Goal: Information Seeking & Learning: Find specific fact

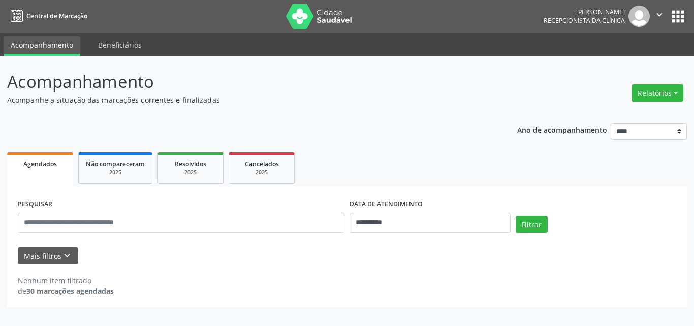
click at [396, 95] on p "Acompanhe a situação das marcações correntes e finalizadas" at bounding box center [245, 100] width 476 height 11
click at [374, 230] on input "**********" at bounding box center [430, 222] width 161 height 20
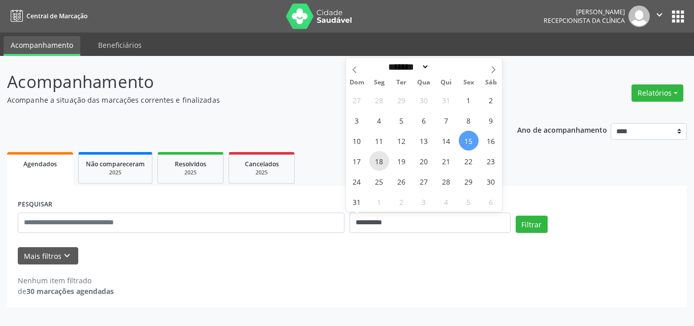
click at [381, 164] on span "18" at bounding box center [380, 161] width 20 height 20
type input "**********"
click at [381, 164] on span "18" at bounding box center [380, 161] width 20 height 20
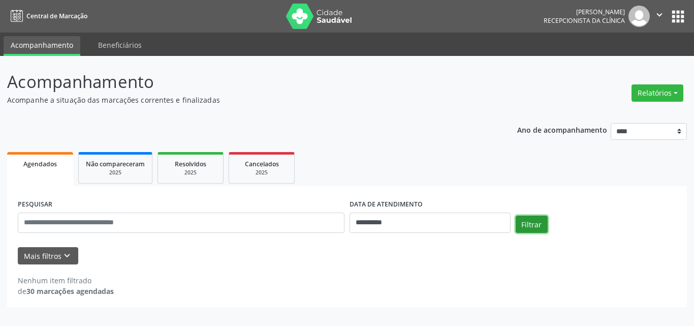
click at [536, 227] on button "Filtrar" at bounding box center [532, 224] width 32 height 17
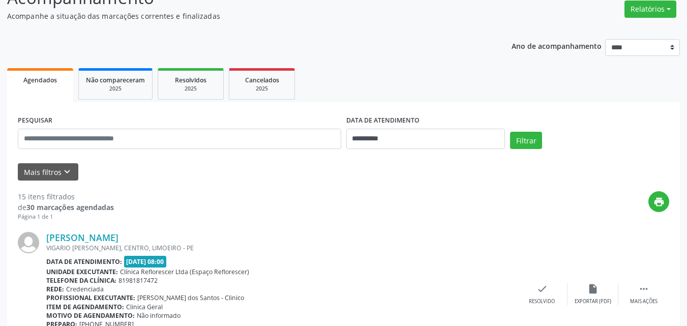
scroll to position [102, 0]
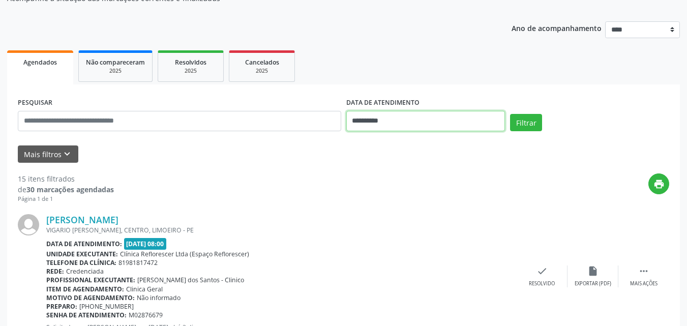
click at [377, 118] on input "**********" at bounding box center [425, 121] width 159 height 20
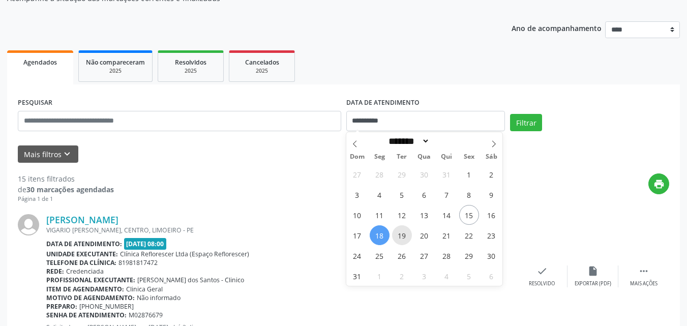
click at [401, 234] on span "19" at bounding box center [402, 235] width 20 height 20
type input "**********"
click at [401, 234] on span "19" at bounding box center [402, 235] width 20 height 20
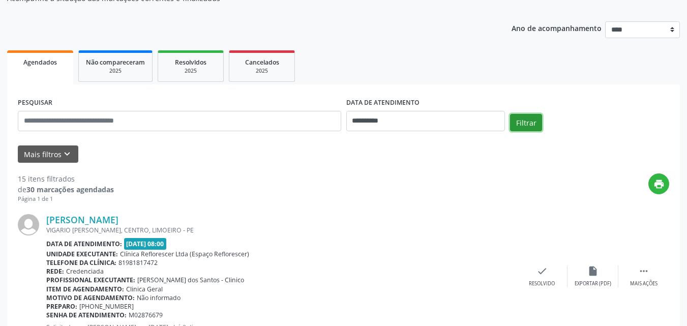
click at [518, 123] on button "Filtrar" at bounding box center [526, 122] width 32 height 17
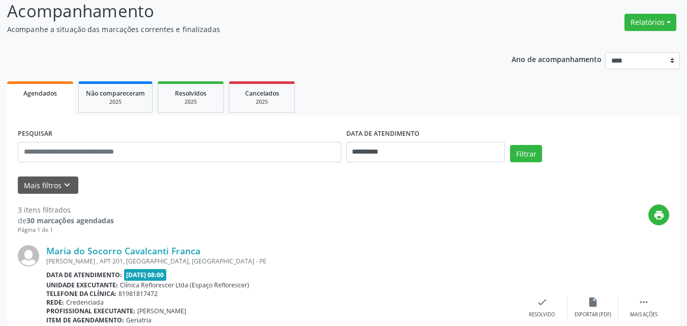
scroll to position [0, 0]
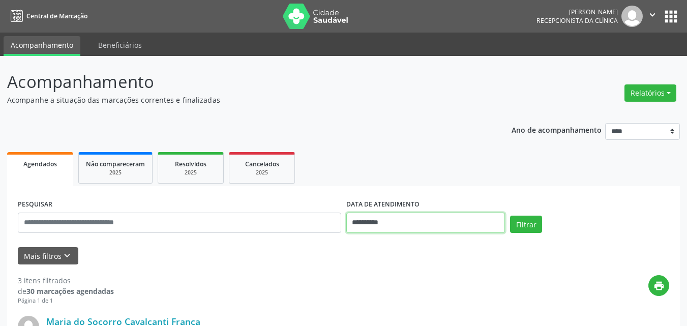
click at [440, 221] on input "**********" at bounding box center [425, 222] width 159 height 20
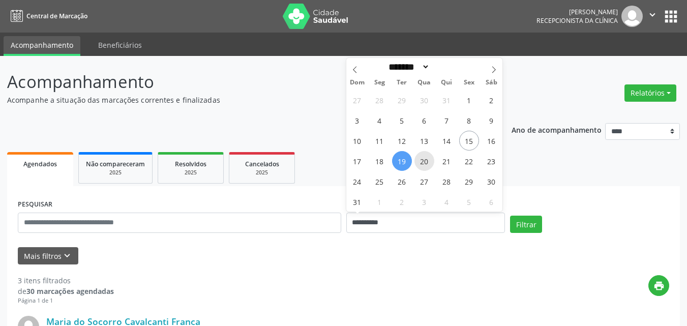
click at [427, 161] on span "20" at bounding box center [424, 161] width 20 height 20
type input "**********"
click at [427, 161] on span "20" at bounding box center [424, 161] width 20 height 20
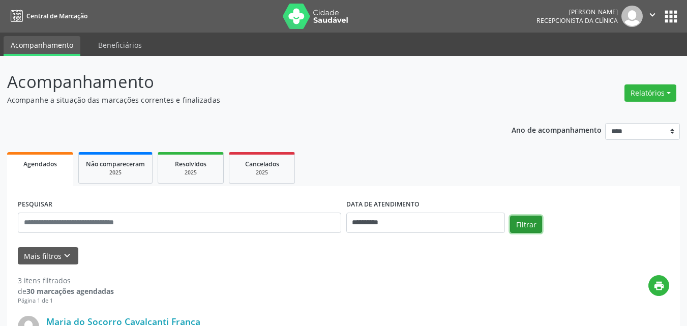
click at [520, 221] on button "Filtrar" at bounding box center [526, 224] width 32 height 17
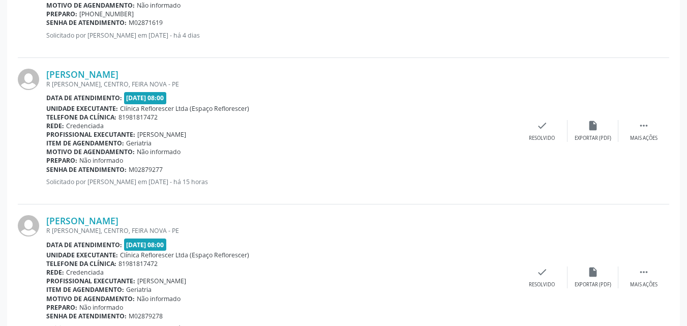
scroll to position [582, 0]
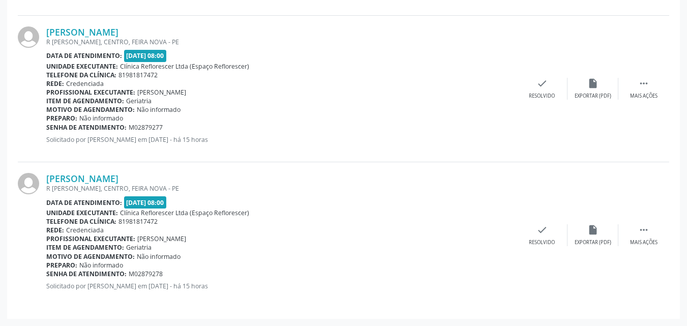
click at [524, 280] on div "Ivanice Taurino de Paula R JOSE BARBOSA DE SOUZA, CENTRO, FEIRA NOVA - PE Data …" at bounding box center [343, 235] width 651 height 146
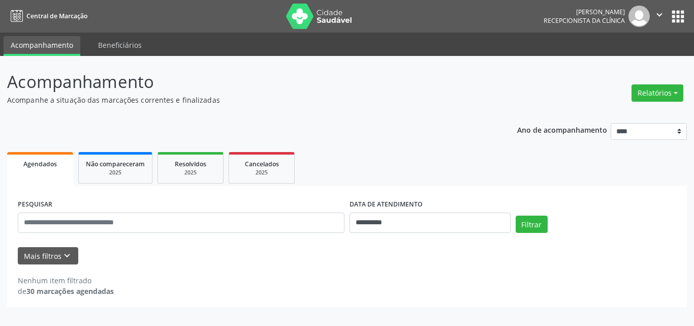
click at [310, 84] on p "Acompanhamento" at bounding box center [245, 81] width 476 height 25
click at [391, 227] on input "**********" at bounding box center [430, 222] width 161 height 20
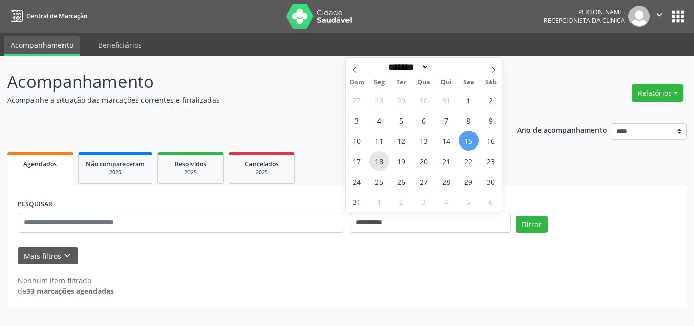
click at [374, 164] on span "18" at bounding box center [380, 161] width 20 height 20
type input "**********"
click at [374, 164] on span "18" at bounding box center [380, 161] width 20 height 20
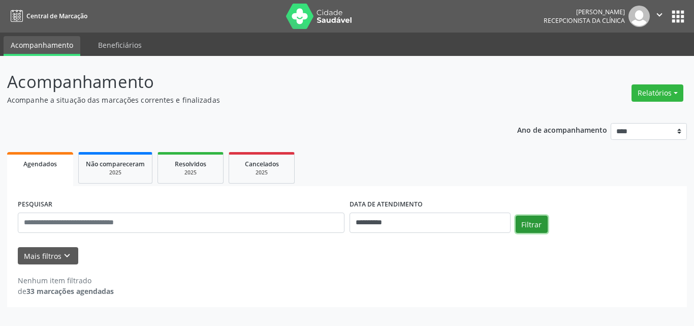
click at [543, 231] on button "Filtrar" at bounding box center [532, 224] width 32 height 17
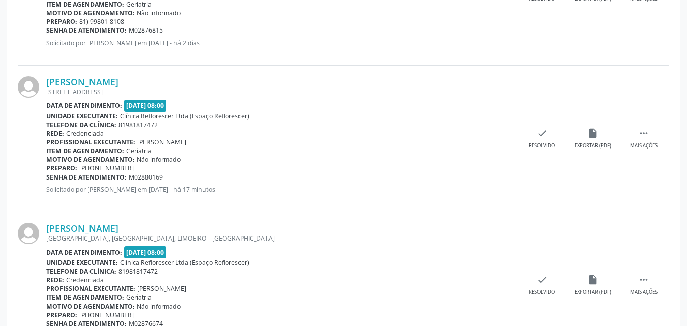
scroll to position [559, 0]
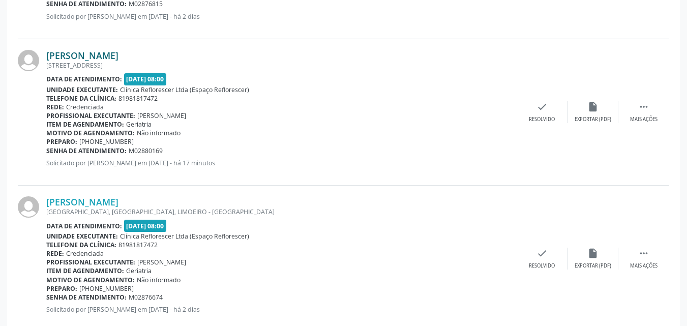
click at [118, 57] on link "Nazioneide Ferreira Neves Lima" at bounding box center [82, 55] width 72 height 11
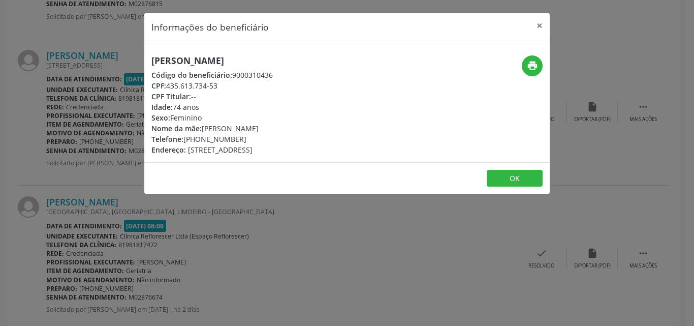
drag, startPoint x: 155, startPoint y: 58, endPoint x: 315, endPoint y: 59, distance: 159.6
click at [273, 59] on h5 "Nazioneide Ferreira Neves Lima" at bounding box center [211, 60] width 121 height 11
copy h5 "Nazioneide Ferreira Neves Lima"
click at [525, 180] on button "OK" at bounding box center [515, 178] width 56 height 17
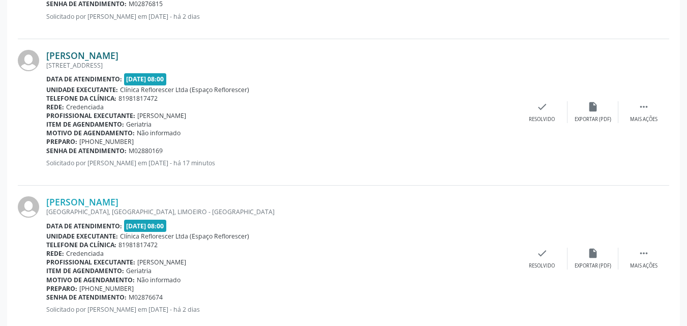
click at [118, 57] on link "Nazioneide Ferreira Neves Lima" at bounding box center [82, 55] width 72 height 11
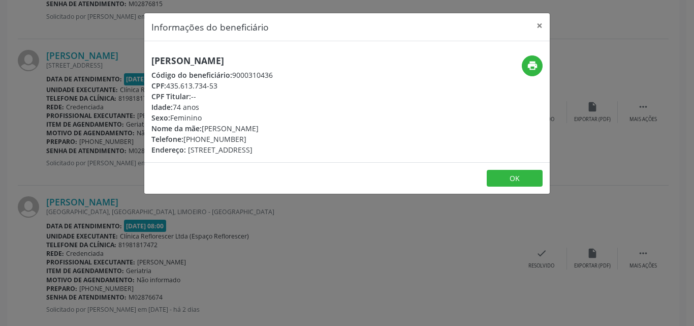
drag, startPoint x: 150, startPoint y: 57, endPoint x: 313, endPoint y: 65, distance: 162.3
click at [313, 65] on div "Nazioneide Ferreira Neves Lima Código do beneficiário: 9000310436 CPF: 435.613.…" at bounding box center [279, 105] width 270 height 100
copy h5 "Nazioneide Ferreira Neves Lima"
click at [501, 179] on button "OK" at bounding box center [515, 178] width 56 height 17
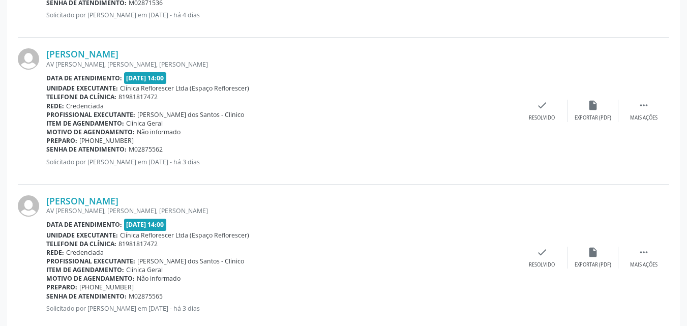
scroll to position [2223, 0]
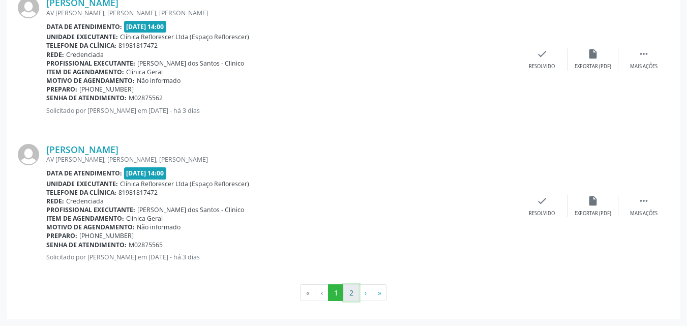
click at [353, 293] on button "2" at bounding box center [351, 292] width 16 height 17
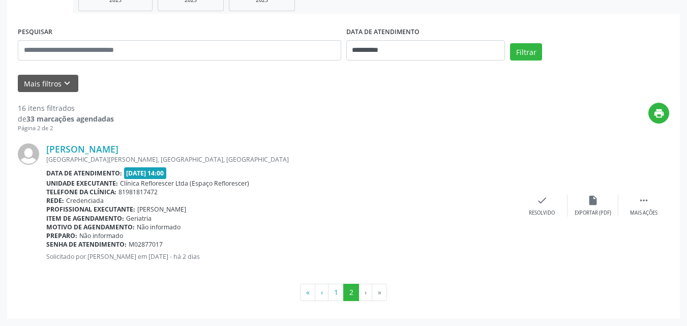
scroll to position [71, 0]
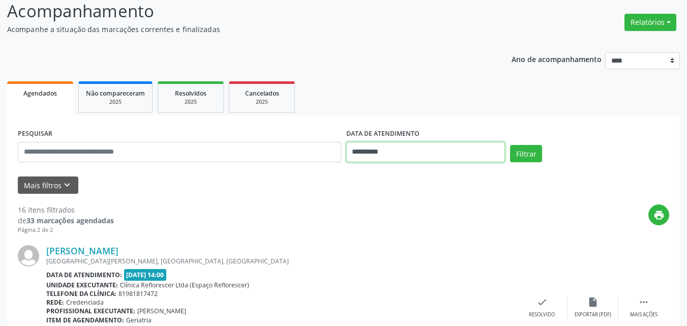
click at [393, 157] on input "**********" at bounding box center [425, 152] width 159 height 20
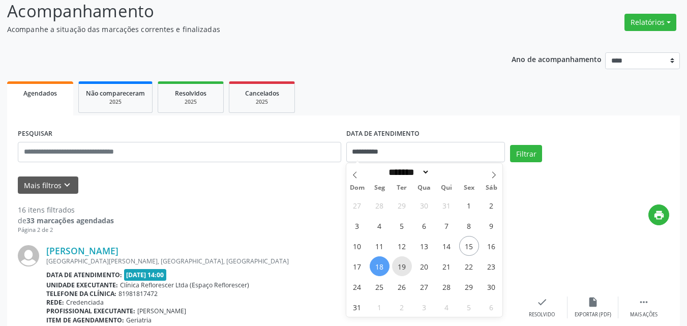
click at [403, 274] on span "19" at bounding box center [402, 266] width 20 height 20
type input "**********"
click at [403, 274] on span "19" at bounding box center [402, 266] width 20 height 20
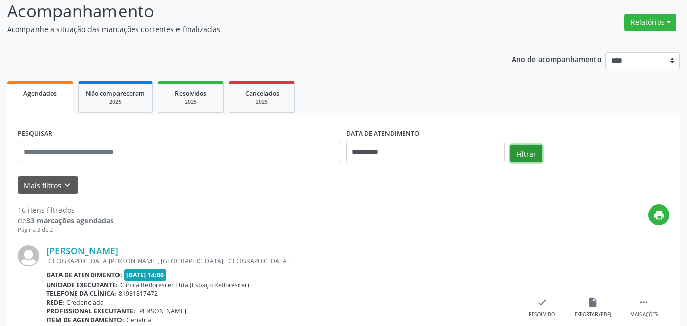
click at [524, 150] on button "Filtrar" at bounding box center [526, 153] width 32 height 17
click at [399, 150] on input "**********" at bounding box center [425, 152] width 159 height 20
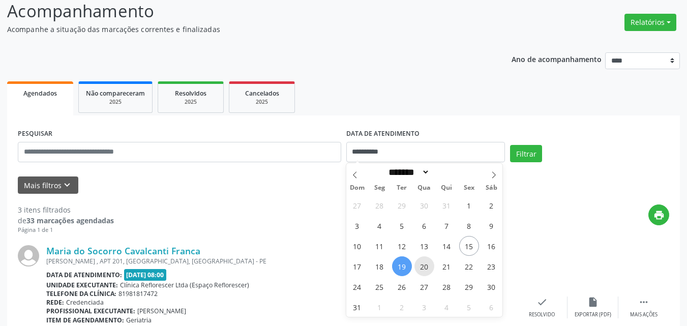
click at [418, 272] on span "20" at bounding box center [424, 266] width 20 height 20
type input "**********"
click at [418, 272] on span "20" at bounding box center [424, 266] width 20 height 20
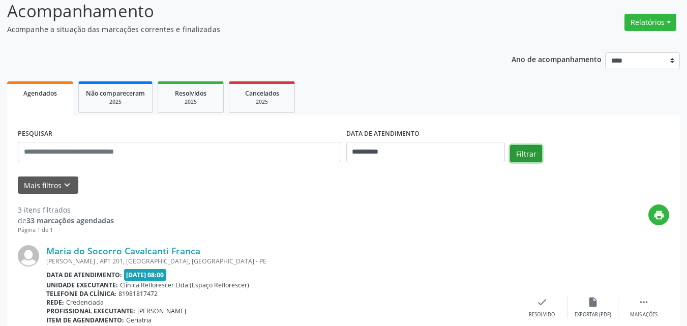
click at [536, 153] on button "Filtrar" at bounding box center [526, 153] width 32 height 17
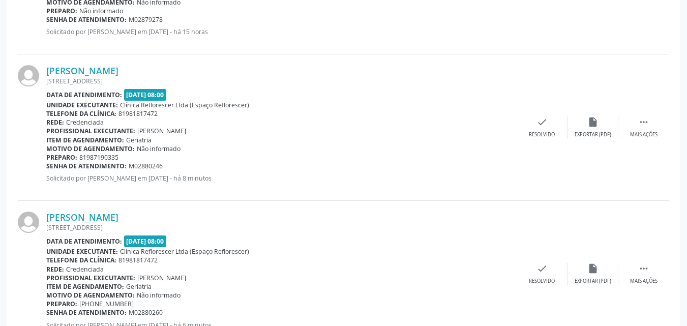
scroll to position [876, 0]
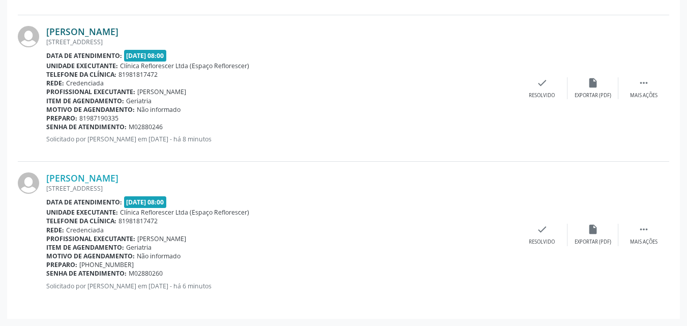
click at [99, 30] on link "Diomar Henrique de Carvalho" at bounding box center [82, 31] width 72 height 11
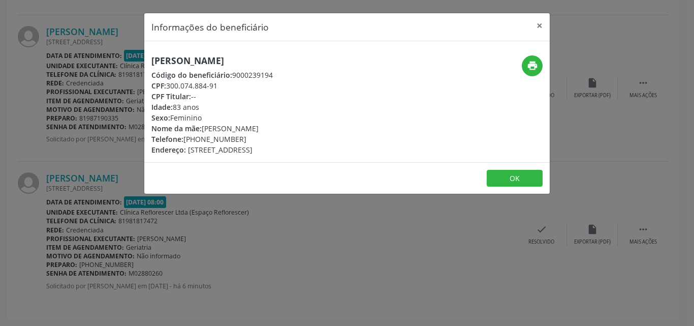
drag, startPoint x: 149, startPoint y: 58, endPoint x: 315, endPoint y: 67, distance: 166.4
click at [321, 67] on div "Diomar Henrique de Carvalho Código do beneficiário: 9000239194 CPF: 300.074.884…" at bounding box center [279, 105] width 270 height 100
copy h5 "Diomar Henrique de Carvalho"
click at [516, 179] on button "OK" at bounding box center [515, 178] width 56 height 17
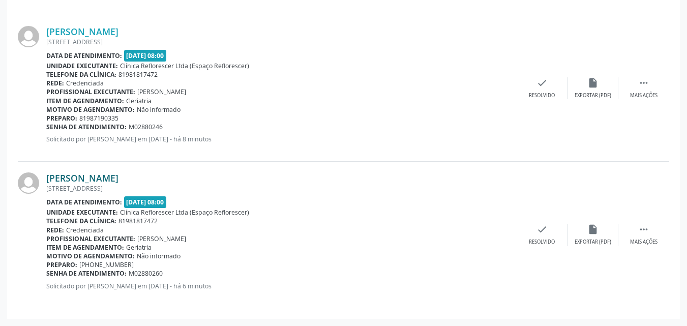
click at [118, 181] on link "Jose Alves de Amorim" at bounding box center [82, 177] width 72 height 11
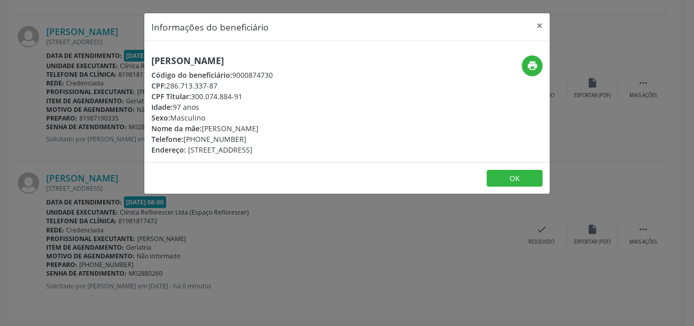
drag, startPoint x: 150, startPoint y: 62, endPoint x: 269, endPoint y: 61, distance: 118.9
click at [269, 61] on div "Jose Alves de Amorim Código do beneficiário: 9000874730 CPF: 286.713.337-87 CPF…" at bounding box center [279, 105] width 270 height 100
copy h5 "Jose Alves de Amorim"
drag, startPoint x: 166, startPoint y: 84, endPoint x: 224, endPoint y: 84, distance: 57.9
click at [225, 84] on div "CPF: 286.713.337-87" at bounding box center [211, 85] width 121 height 11
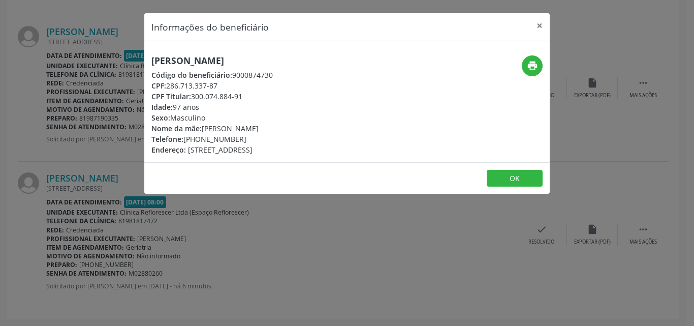
copy div "286.713.337-87"
click at [524, 176] on button "OK" at bounding box center [515, 178] width 56 height 17
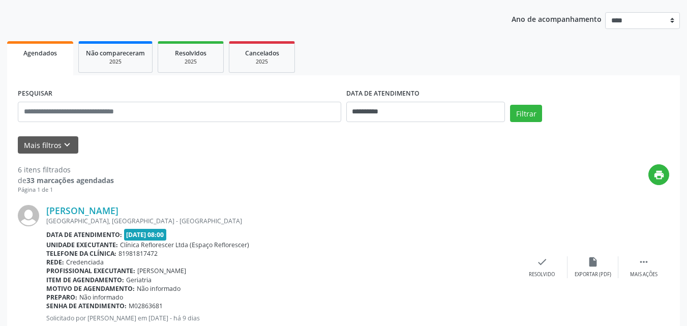
scroll to position [0, 0]
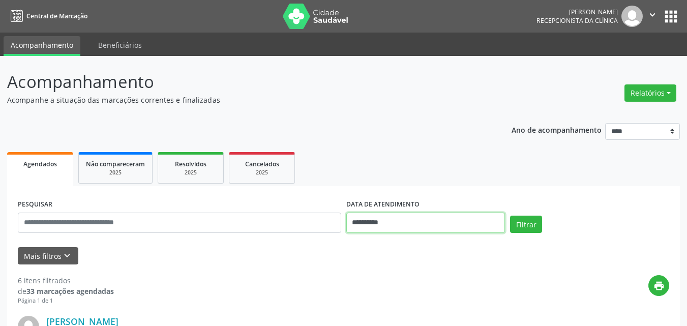
click at [440, 224] on input "**********" at bounding box center [425, 222] width 159 height 20
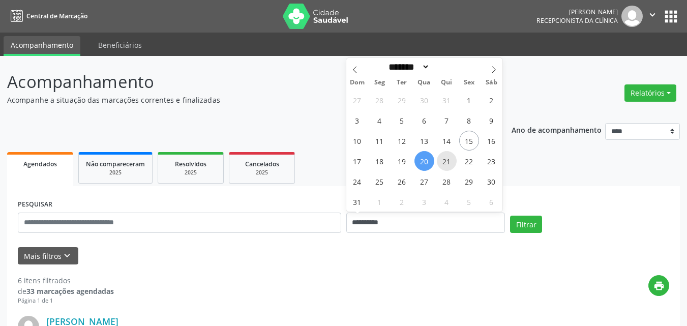
click at [444, 162] on span "21" at bounding box center [447, 161] width 20 height 20
type input "**********"
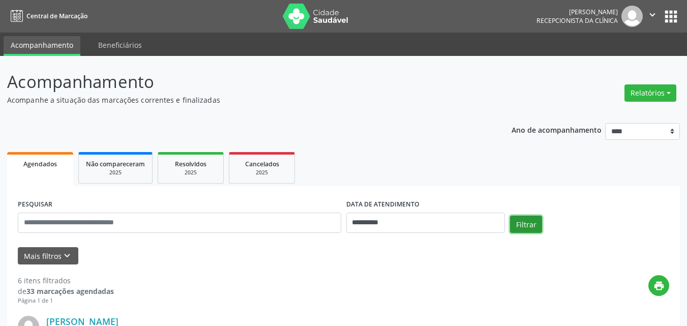
click at [527, 228] on button "Filtrar" at bounding box center [526, 224] width 32 height 17
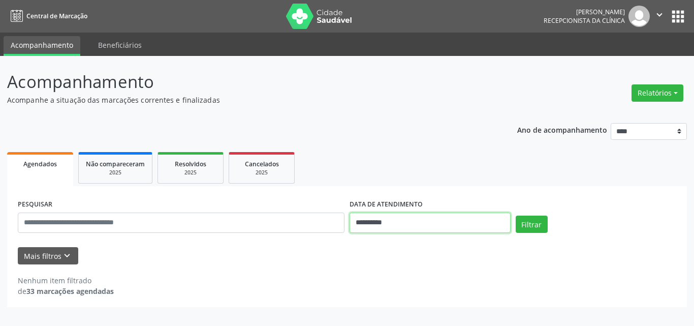
click at [424, 225] on input "**********" at bounding box center [430, 222] width 161 height 20
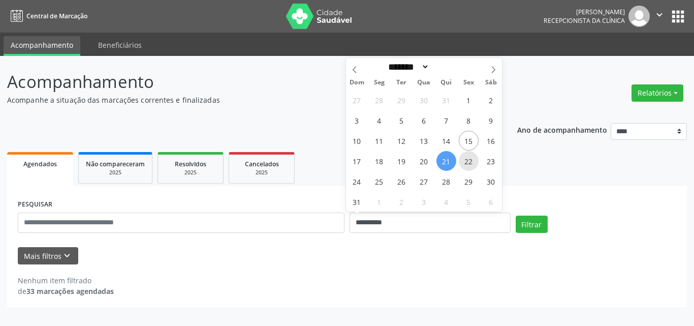
click at [461, 163] on span "22" at bounding box center [469, 161] width 20 height 20
type input "**********"
click at [461, 163] on span "22" at bounding box center [469, 161] width 20 height 20
select select "*"
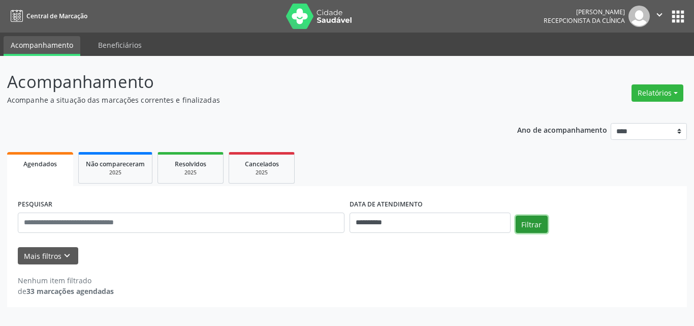
click at [536, 227] on button "Filtrar" at bounding box center [532, 224] width 32 height 17
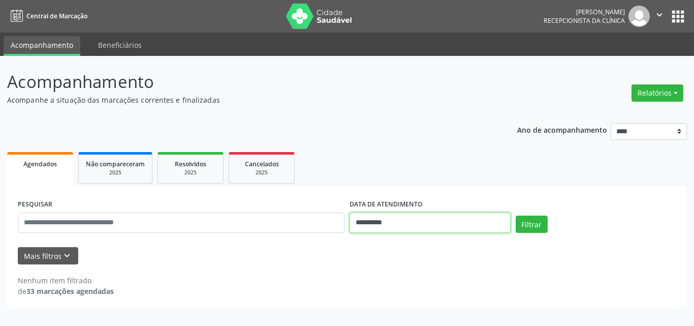
click at [434, 227] on input "**********" at bounding box center [430, 222] width 161 height 20
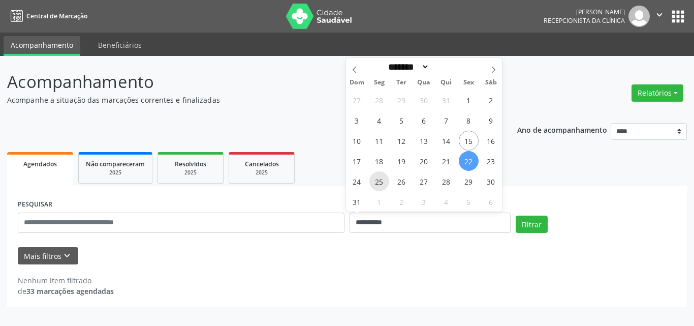
click at [385, 188] on span "25" at bounding box center [380, 181] width 20 height 20
type input "**********"
click at [385, 188] on span "25" at bounding box center [380, 181] width 20 height 20
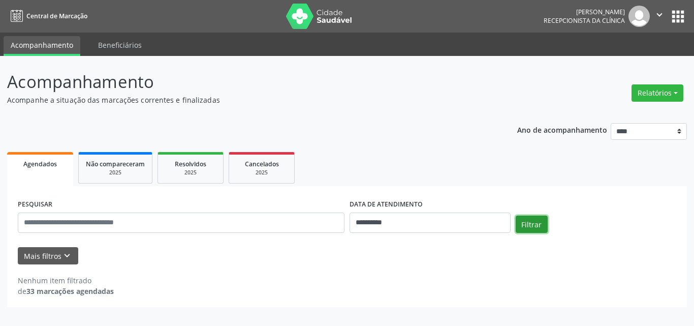
click at [536, 231] on button "Filtrar" at bounding box center [532, 224] width 32 height 17
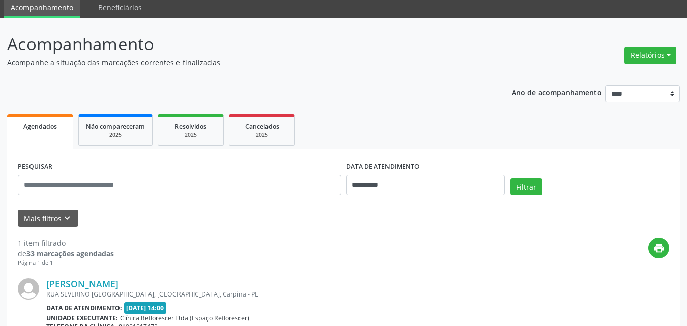
scroll to position [143, 0]
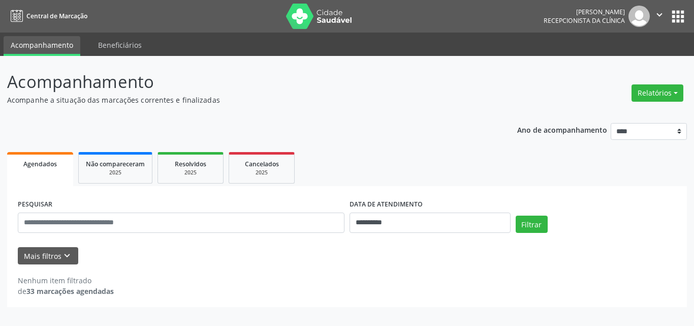
click at [362, 130] on div "**********" at bounding box center [347, 212] width 680 height 192
click at [253, 250] on div "Mais filtros keyboard_arrow_down" at bounding box center [347, 256] width 664 height 18
click at [278, 279] on div "Nenhum item filtrado de 33 marcações agendadas" at bounding box center [347, 285] width 659 height 21
click at [290, 287] on div "Nenhum item filtrado de 33 marcações agendadas" at bounding box center [347, 285] width 659 height 21
click at [285, 274] on div "Nenhum item filtrado de 33 marcações agendadas" at bounding box center [347, 280] width 659 height 32
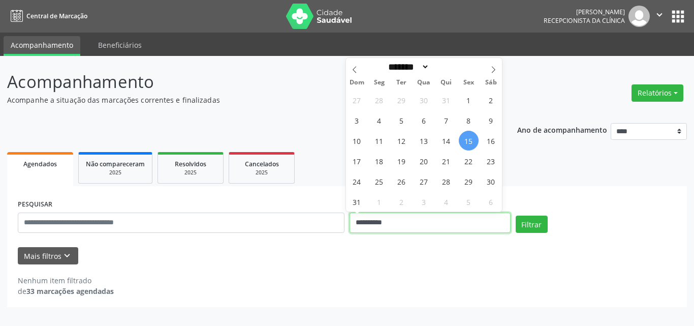
click at [384, 231] on input "**********" at bounding box center [430, 222] width 161 height 20
click at [378, 163] on span "18" at bounding box center [380, 161] width 20 height 20
type input "**********"
click at [378, 163] on span "18" at bounding box center [380, 161] width 20 height 20
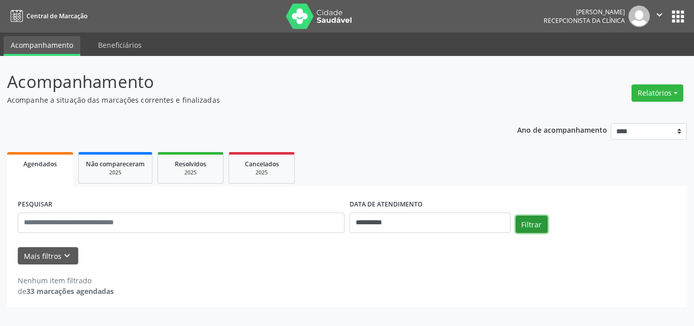
click at [531, 223] on button "Filtrar" at bounding box center [532, 224] width 32 height 17
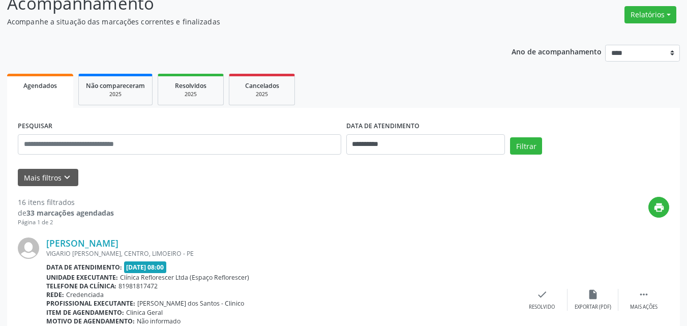
scroll to position [225, 0]
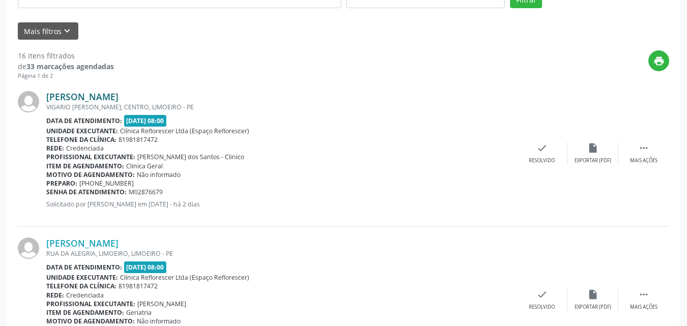
click at [118, 95] on link "Ana Claudia Barros Revoredo de Brito" at bounding box center [82, 96] width 72 height 11
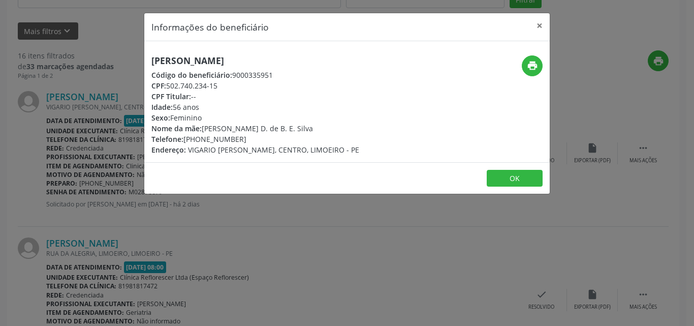
drag, startPoint x: 168, startPoint y: 85, endPoint x: 225, endPoint y: 83, distance: 57.5
click at [226, 83] on div "CPF: 502.740.234-15" at bounding box center [255, 85] width 208 height 11
copy div "502.740.234-15"
click at [499, 175] on button "OK" at bounding box center [515, 178] width 56 height 17
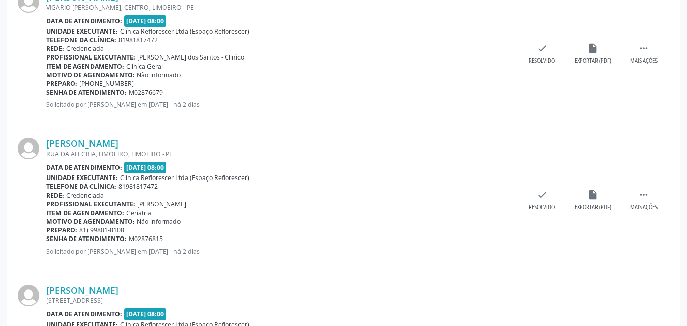
scroll to position [326, 0]
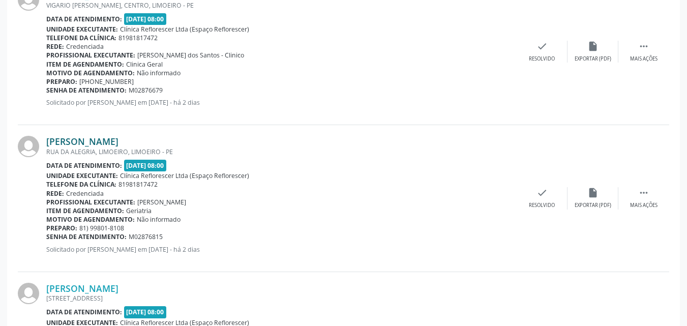
click at [86, 139] on link "Vera Maria Nunes" at bounding box center [82, 141] width 72 height 11
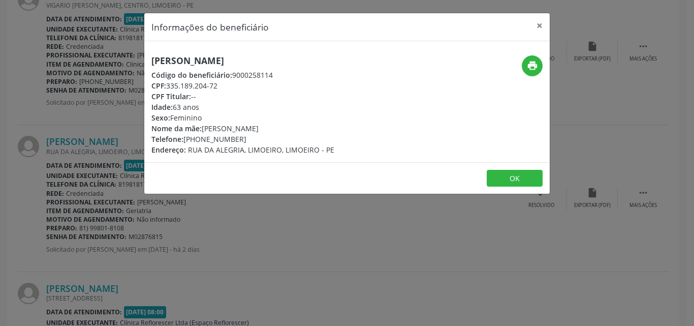
drag, startPoint x: 166, startPoint y: 83, endPoint x: 226, endPoint y: 83, distance: 60.0
click at [226, 83] on div "CPF: 335.189.204-72" at bounding box center [242, 85] width 183 height 11
copy div "335.189.204-72"
click at [253, 105] on div "Idade: 63 anos" at bounding box center [242, 107] width 183 height 11
click at [535, 62] on icon "print" at bounding box center [532, 65] width 11 height 11
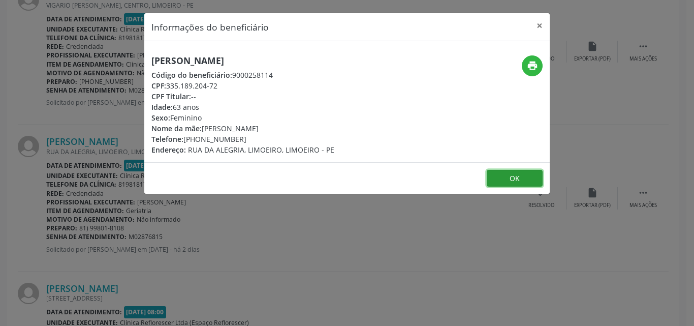
click at [515, 183] on button "OK" at bounding box center [515, 178] width 56 height 17
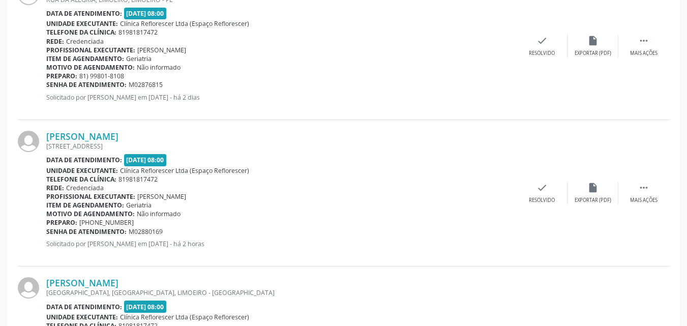
scroll to position [479, 0]
click at [118, 134] on link "Nazioneide Ferreira Neves Lima" at bounding box center [82, 135] width 72 height 11
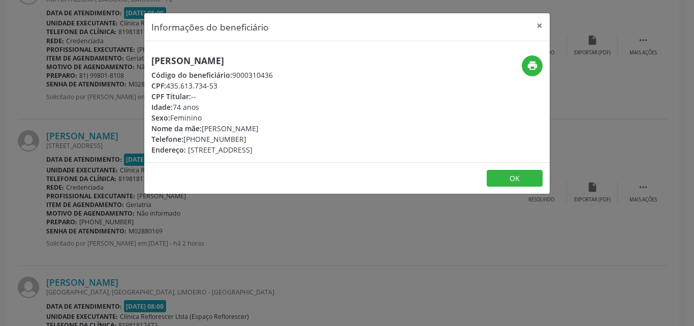
drag, startPoint x: 169, startPoint y: 84, endPoint x: 224, endPoint y: 89, distance: 55.1
click at [224, 89] on div "CPF: 435.613.734-53" at bounding box center [211, 85] width 121 height 11
copy div "435.613.734-53"
click at [511, 186] on button "OK" at bounding box center [515, 178] width 56 height 17
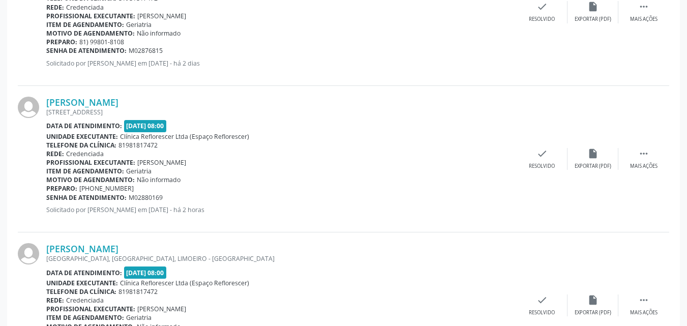
scroll to position [631, 0]
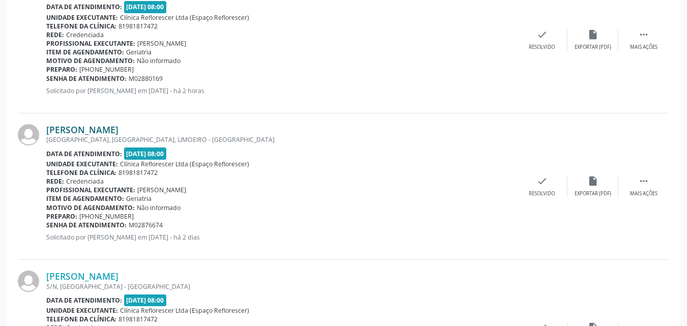
click at [105, 126] on link "Antonio Nunes de Souza" at bounding box center [82, 129] width 72 height 11
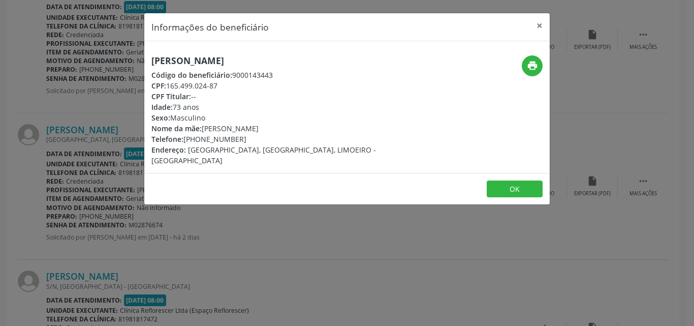
drag, startPoint x: 167, startPoint y: 85, endPoint x: 230, endPoint y: 84, distance: 63.0
click at [230, 84] on div "CPF: 165.499.024-87" at bounding box center [279, 85] width 256 height 11
copy div "165.499.024-87"
click at [526, 68] on button "print" at bounding box center [532, 65] width 21 height 21
click at [518, 180] on button "OK" at bounding box center [515, 188] width 56 height 17
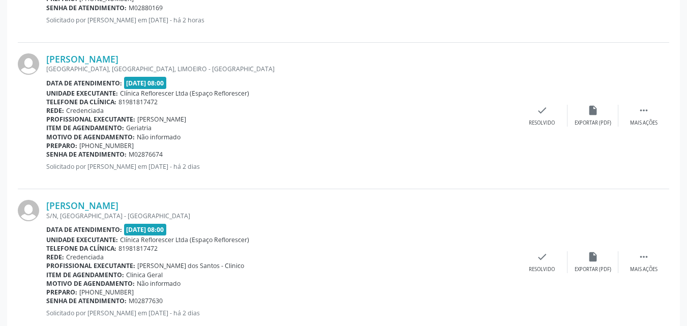
scroll to position [835, 0]
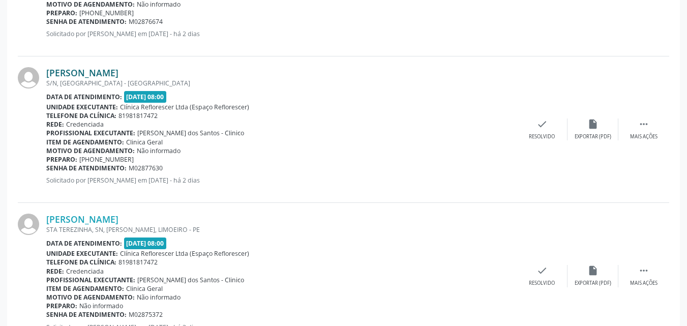
click at [94, 70] on link "Jaciane da Silva Lemos" at bounding box center [82, 72] width 72 height 11
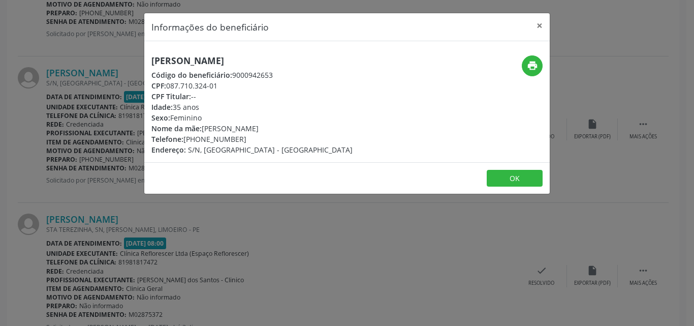
drag, startPoint x: 168, startPoint y: 86, endPoint x: 224, endPoint y: 85, distance: 55.9
click at [225, 85] on div "CPF: 087.710.324-01" at bounding box center [251, 85] width 201 height 11
copy div "087.710.324-01"
click at [525, 184] on button "OK" at bounding box center [515, 178] width 56 height 17
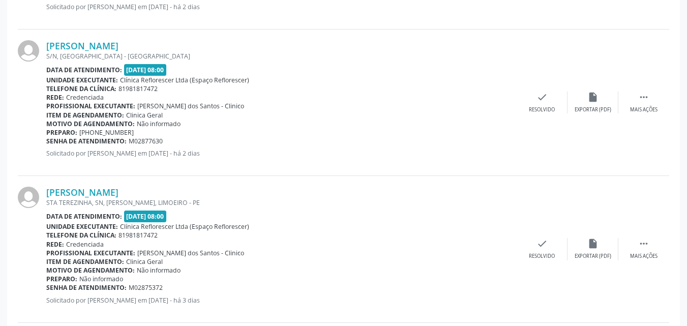
scroll to position [987, 0]
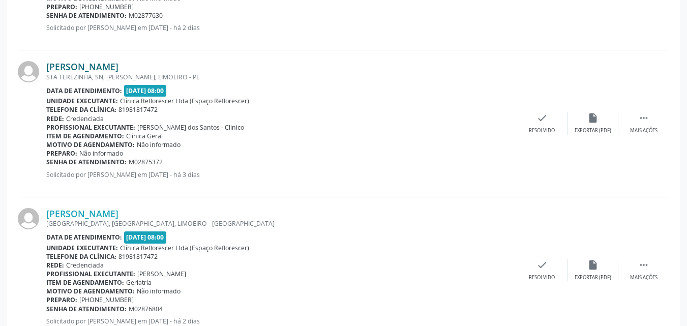
click at [118, 68] on link "Mercia Alexandre da Costa" at bounding box center [82, 66] width 72 height 11
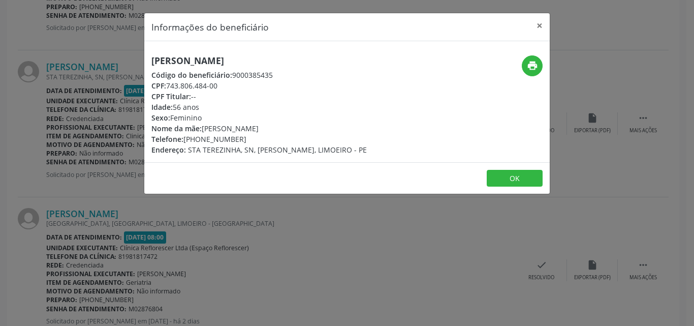
drag, startPoint x: 167, startPoint y: 84, endPoint x: 247, endPoint y: 84, distance: 80.3
click at [247, 84] on div "CPF: 743.806.484-00" at bounding box center [259, 85] width 216 height 11
copy div "743.806.484-00"
click at [537, 69] on icon "print" at bounding box center [532, 65] width 11 height 11
click at [517, 174] on button "OK" at bounding box center [515, 178] width 56 height 17
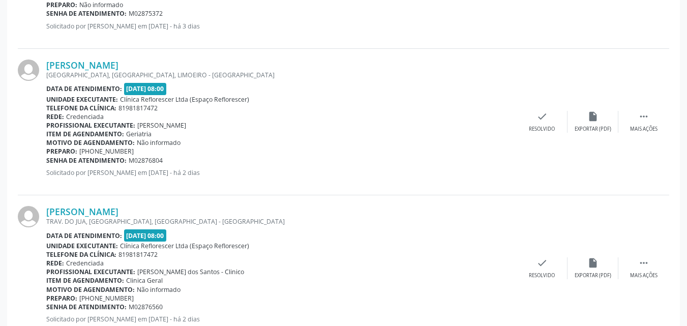
scroll to position [1140, 0]
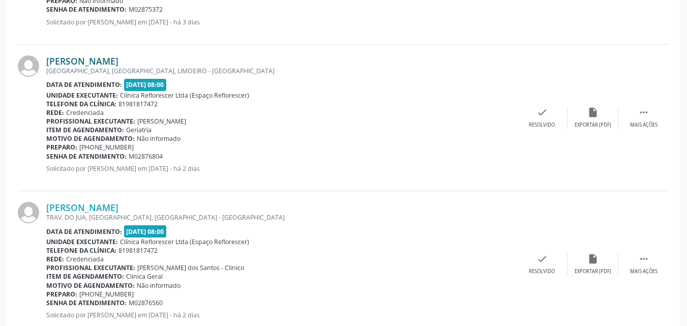
click at [106, 58] on link "Renato Joao da Silva" at bounding box center [82, 60] width 72 height 11
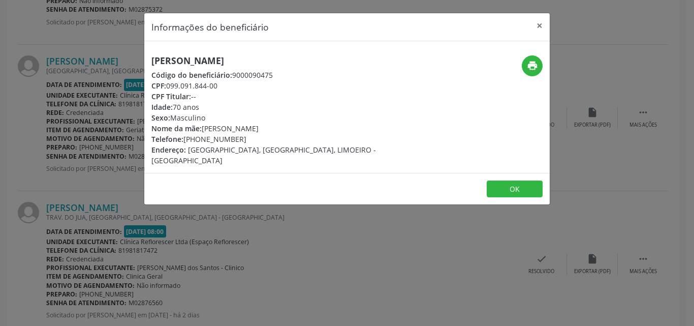
drag, startPoint x: 165, startPoint y: 82, endPoint x: 234, endPoint y: 88, distance: 68.9
click at [234, 88] on div "CPF: 099.091.844-00" at bounding box center [279, 85] width 256 height 11
copy div "099.091.844-00"
click at [534, 65] on icon "print" at bounding box center [532, 65] width 11 height 11
click at [517, 180] on button "OK" at bounding box center [515, 188] width 56 height 17
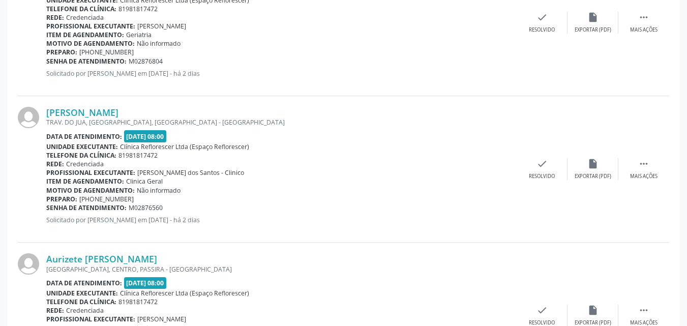
scroll to position [1241, 0]
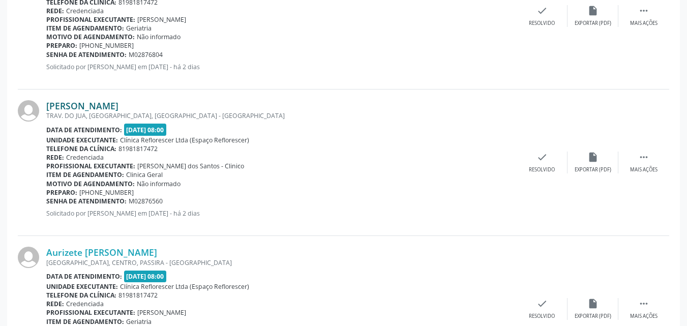
click at [118, 107] on link "Betania Andrade Aragao de Oliveira" at bounding box center [82, 105] width 72 height 11
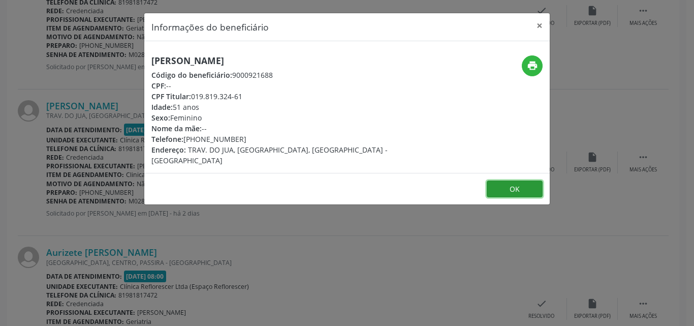
click at [512, 180] on button "OK" at bounding box center [515, 188] width 56 height 17
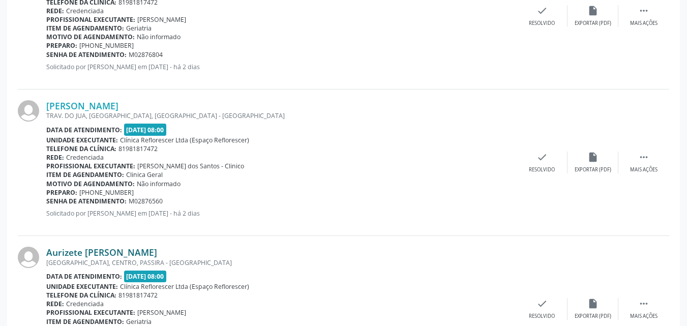
click at [109, 250] on link "Aurizete Bernardo de Lima" at bounding box center [101, 252] width 111 height 11
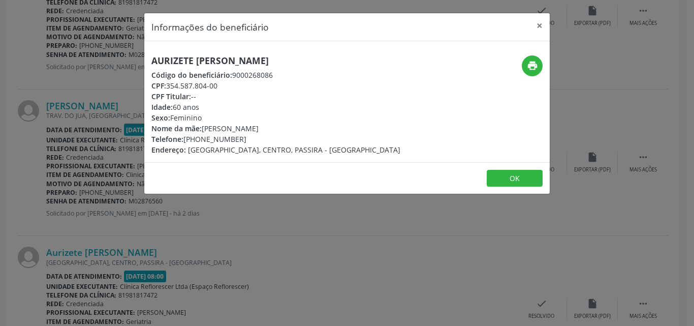
drag, startPoint x: 167, startPoint y: 84, endPoint x: 237, endPoint y: 89, distance: 70.8
click at [237, 89] on div "CPF: 354.587.804-00" at bounding box center [275, 85] width 249 height 11
copy div "354.587.804-00"
click at [534, 65] on icon "print" at bounding box center [532, 65] width 11 height 11
click at [254, 105] on div "Idade: 60 anos" at bounding box center [275, 107] width 249 height 11
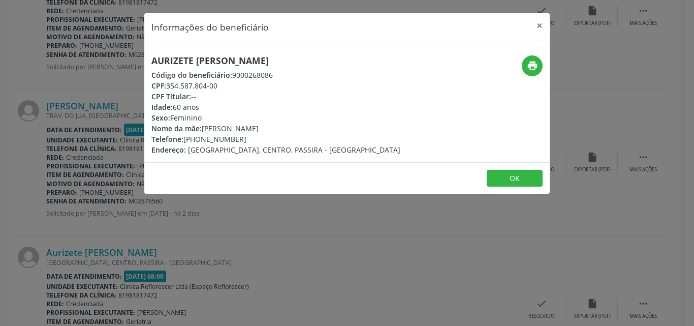
drag, startPoint x: 166, startPoint y: 84, endPoint x: 222, endPoint y: 83, distance: 55.4
click at [222, 83] on div "CPF: 354.587.804-00" at bounding box center [275, 85] width 249 height 11
copy div "354.587.804-00"
click at [506, 183] on button "OK" at bounding box center [515, 178] width 56 height 17
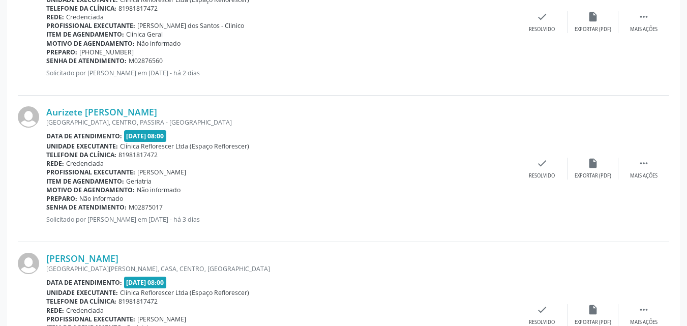
scroll to position [1495, 0]
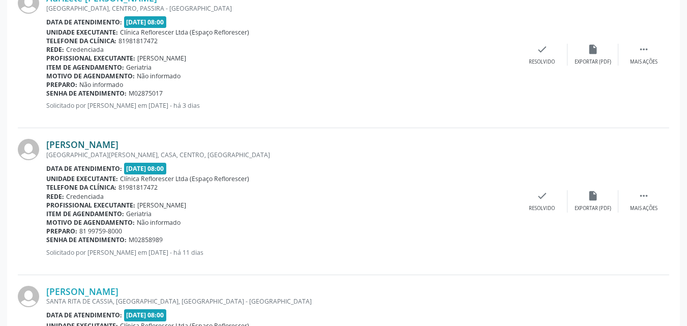
click at [112, 147] on link "Maria Jose Americo" at bounding box center [82, 144] width 72 height 11
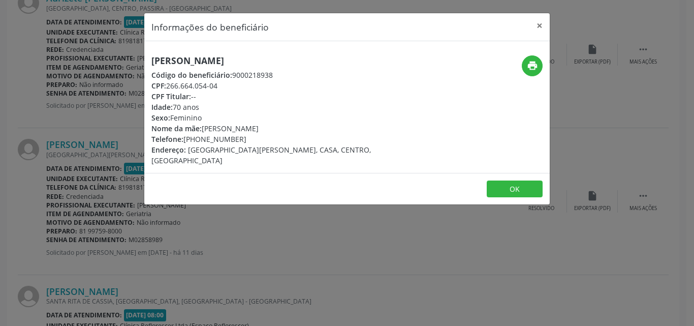
drag, startPoint x: 167, startPoint y: 85, endPoint x: 225, endPoint y: 87, distance: 58.5
click at [225, 87] on div "CPF: 266.664.054-04" at bounding box center [279, 85] width 256 height 11
copy div "266.664.054-04"
click at [532, 67] on icon "print" at bounding box center [532, 65] width 11 height 11
click at [505, 180] on button "OK" at bounding box center [515, 188] width 56 height 17
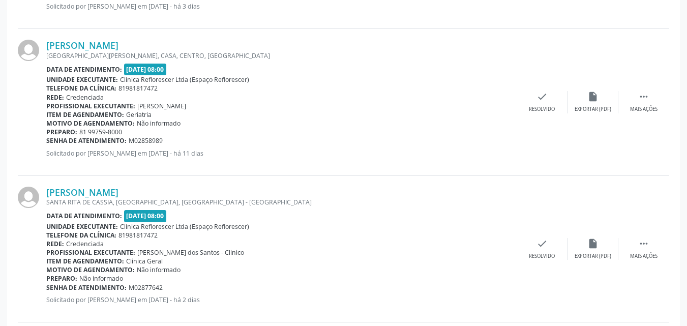
scroll to position [1597, 0]
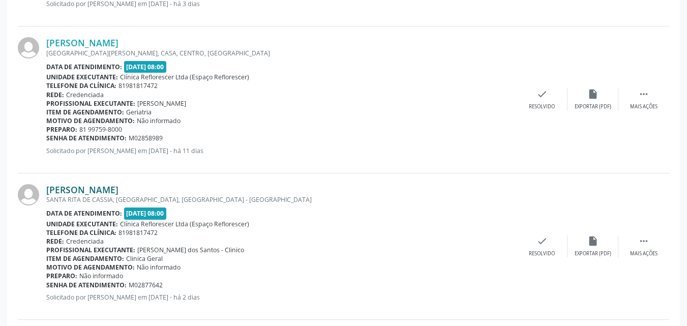
click at [118, 194] on link "Severina Dias de Melo" at bounding box center [82, 189] width 72 height 11
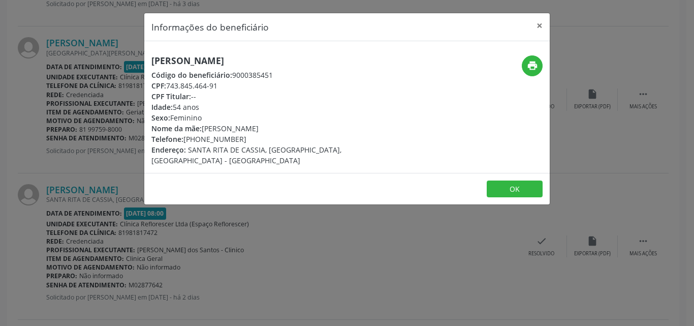
drag, startPoint x: 168, startPoint y: 82, endPoint x: 227, endPoint y: 87, distance: 58.7
click at [227, 87] on div "CPF: 743.845.464-91" at bounding box center [279, 85] width 256 height 11
click at [496, 180] on button "OK" at bounding box center [515, 188] width 56 height 17
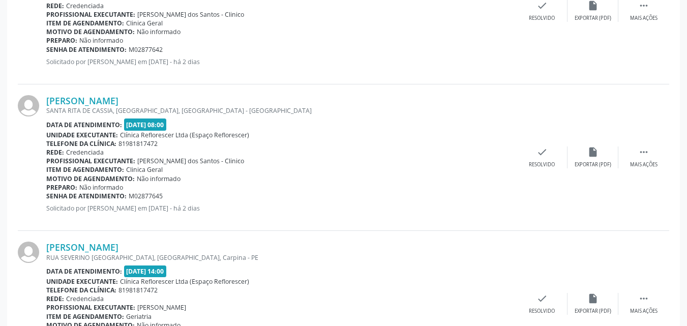
scroll to position [1851, 0]
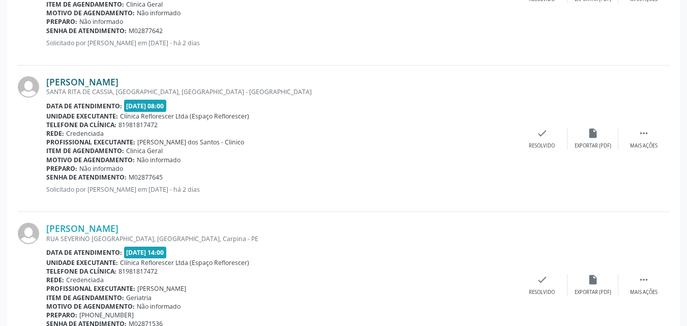
click at [118, 82] on link "Dayane Vitoria de Melo Silva" at bounding box center [82, 81] width 72 height 11
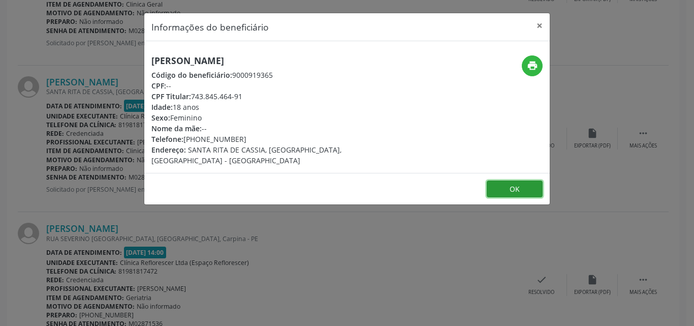
click at [497, 180] on button "OK" at bounding box center [515, 188] width 56 height 17
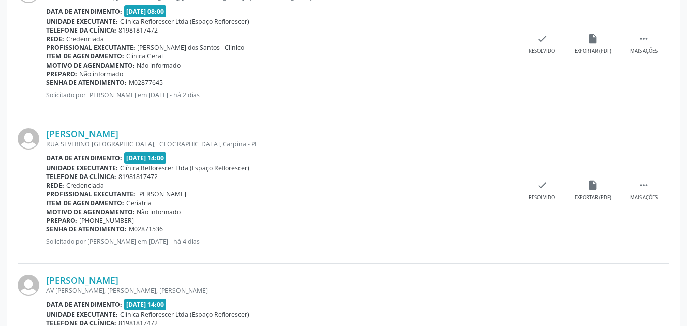
scroll to position [1953, 0]
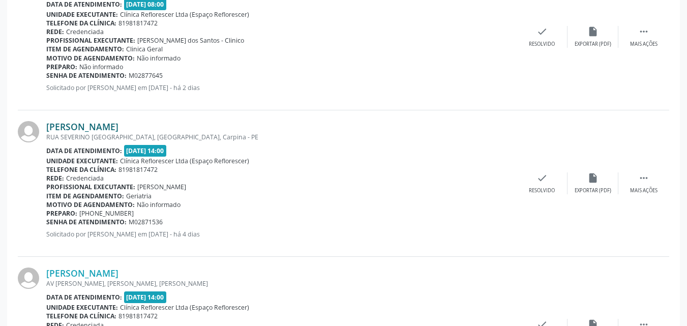
click at [118, 125] on link "Maria Cecilia Pereira da Silva" at bounding box center [82, 126] width 72 height 11
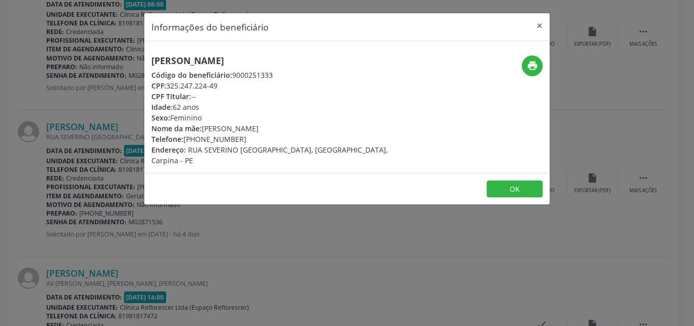
drag, startPoint x: 168, startPoint y: 82, endPoint x: 227, endPoint y: 89, distance: 59.4
click at [227, 89] on div "CPF: 325.247.224-49" at bounding box center [279, 85] width 256 height 11
click at [488, 180] on button "OK" at bounding box center [515, 188] width 56 height 17
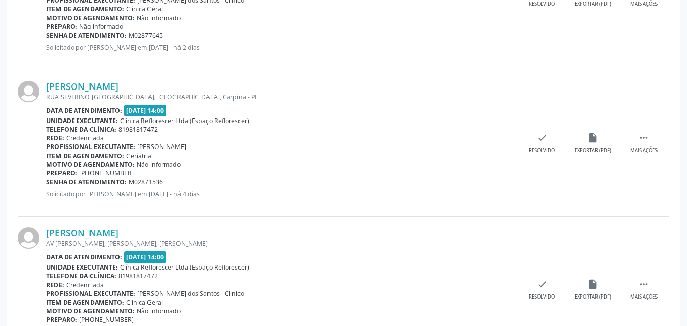
scroll to position [2054, 0]
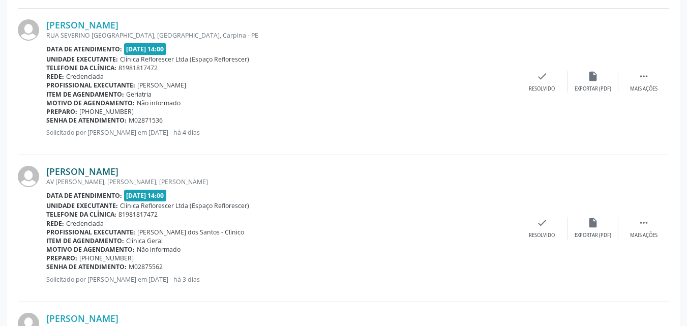
click at [118, 173] on link "Josevaldo Daniel da Silva" at bounding box center [82, 171] width 72 height 11
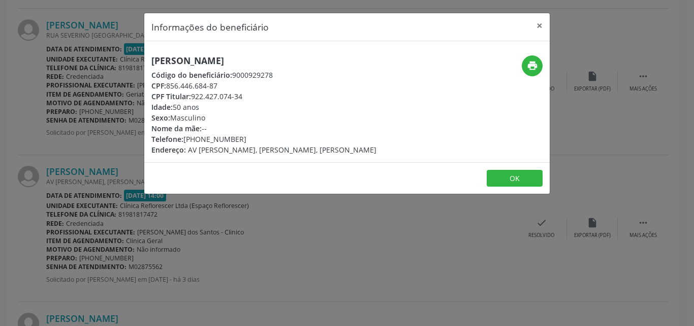
drag, startPoint x: 168, startPoint y: 82, endPoint x: 226, endPoint y: 86, distance: 57.5
click at [226, 86] on div "CPF: 856.446.684-87" at bounding box center [263, 85] width 225 height 11
click at [501, 176] on button "OK" at bounding box center [515, 178] width 56 height 17
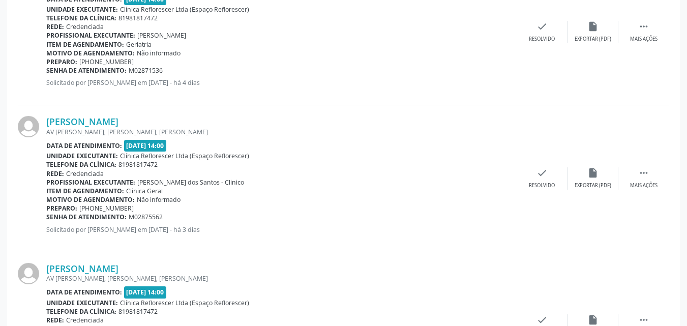
scroll to position [2207, 0]
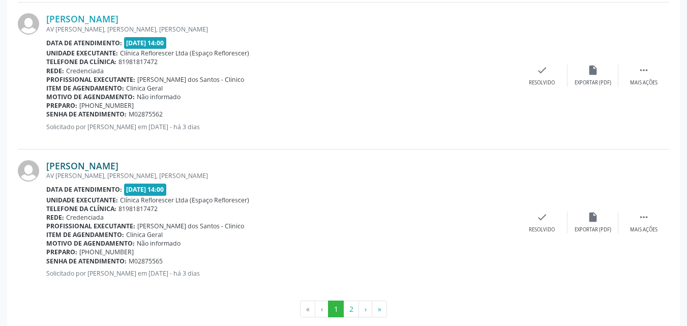
click at [118, 163] on link "Isabela Karine dos Santos Silva" at bounding box center [82, 165] width 72 height 11
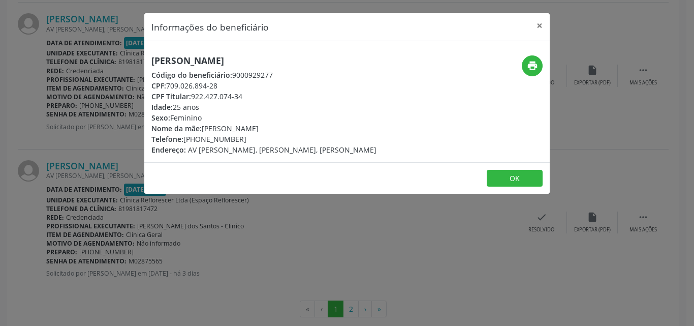
drag, startPoint x: 167, startPoint y: 83, endPoint x: 237, endPoint y: 83, distance: 69.6
click at [237, 83] on div "CPF: 709.026.894-28" at bounding box center [263, 85] width 225 height 11
click at [521, 178] on button "OK" at bounding box center [515, 178] width 56 height 17
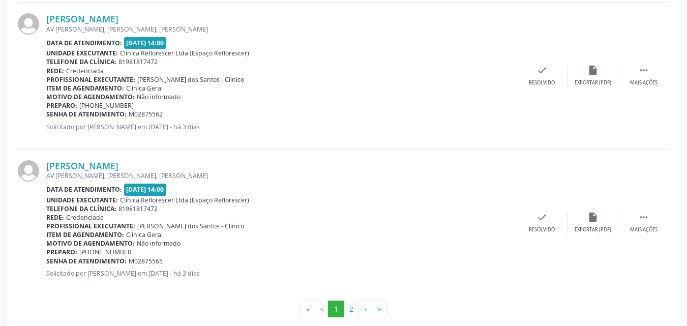
scroll to position [2223, 0]
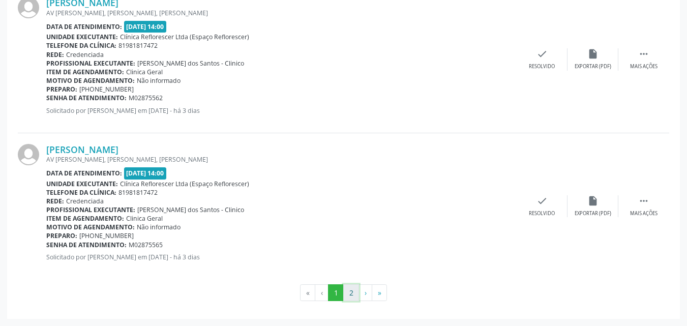
click at [356, 291] on button "2" at bounding box center [351, 292] width 16 height 17
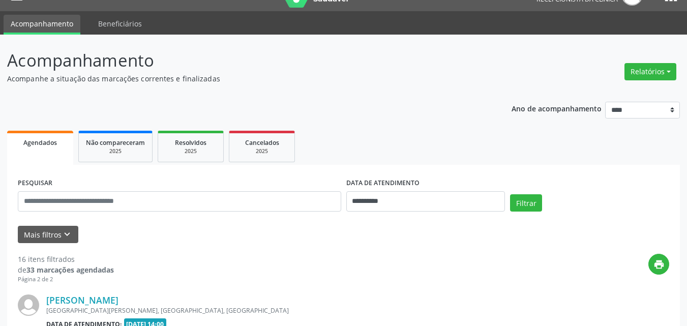
scroll to position [172, 0]
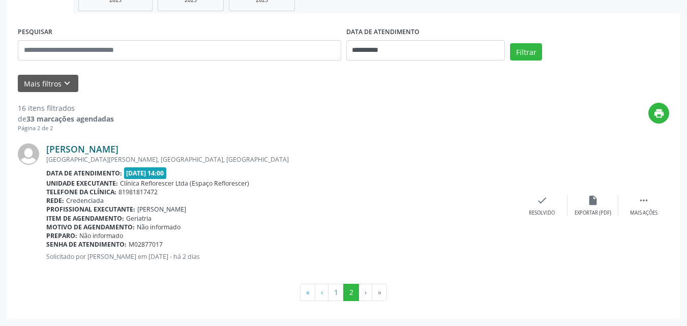
click at [118, 153] on link "Maria do Socorro Franca Souto Maior" at bounding box center [82, 148] width 72 height 11
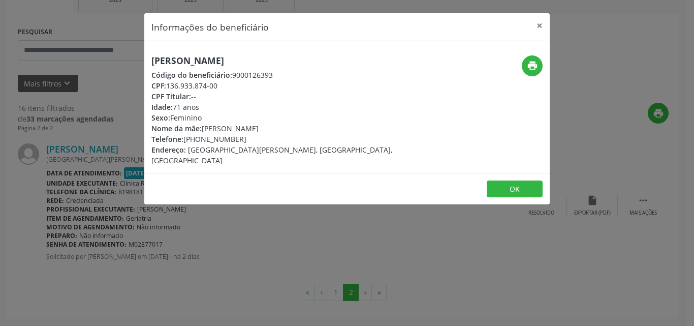
drag, startPoint x: 169, startPoint y: 86, endPoint x: 283, endPoint y: 86, distance: 114.4
click at [283, 86] on div "CPF: 136.933.874-00" at bounding box center [279, 85] width 256 height 11
click at [503, 180] on button "OK" at bounding box center [515, 188] width 56 height 17
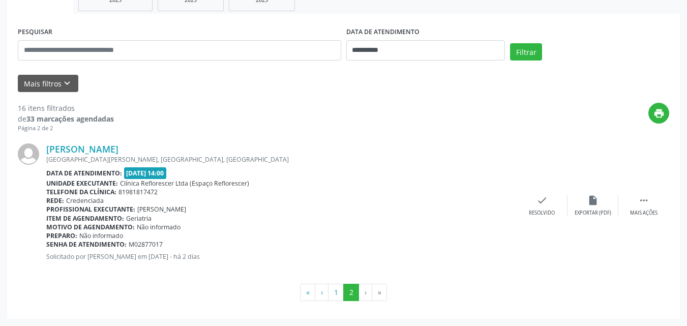
click at [378, 293] on li "»" at bounding box center [379, 292] width 15 height 17
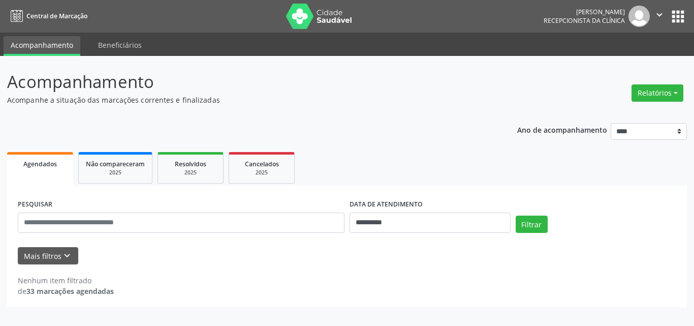
click at [326, 265] on div "**********" at bounding box center [347, 246] width 680 height 121
drag, startPoint x: 326, startPoint y: 265, endPoint x: 318, endPoint y: 282, distance: 18.9
click at [318, 282] on div "Nenhum item filtrado de 33 marcações agendadas" at bounding box center [347, 285] width 659 height 21
